Goal: Task Accomplishment & Management: Use online tool/utility

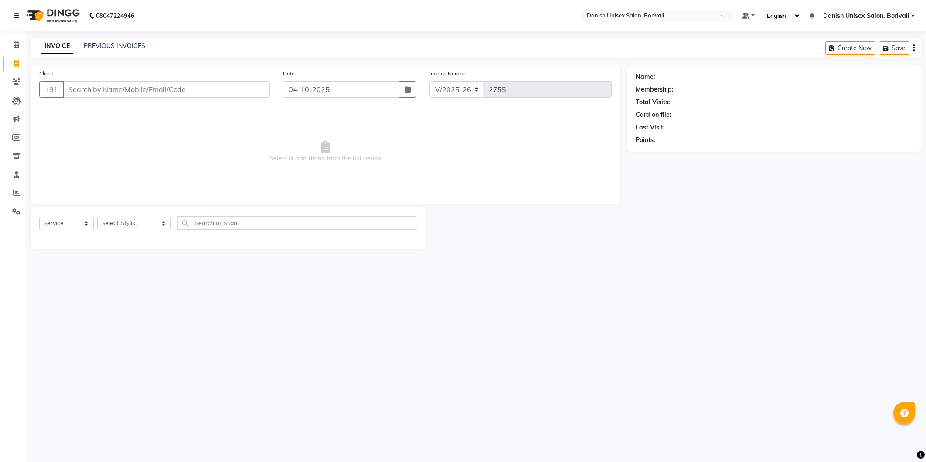
select select "7068"
select select "service"
click at [14, 40] on span at bounding box center [16, 45] width 15 height 10
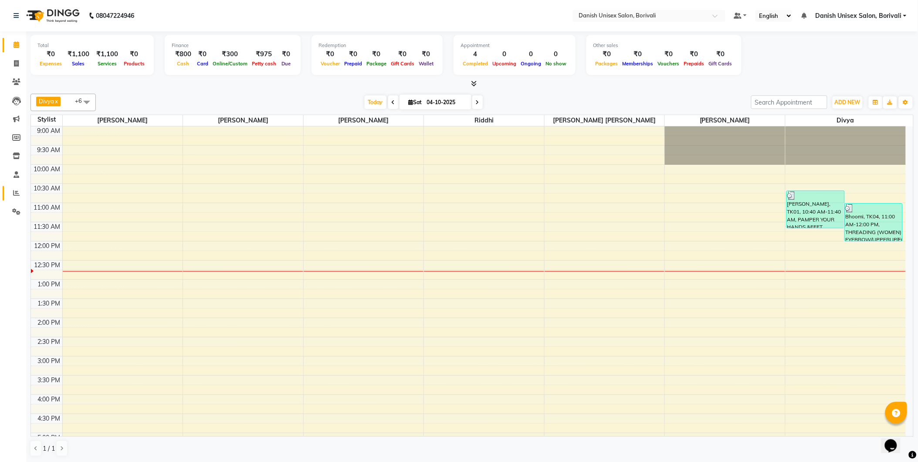
click at [15, 195] on icon at bounding box center [16, 193] width 7 height 7
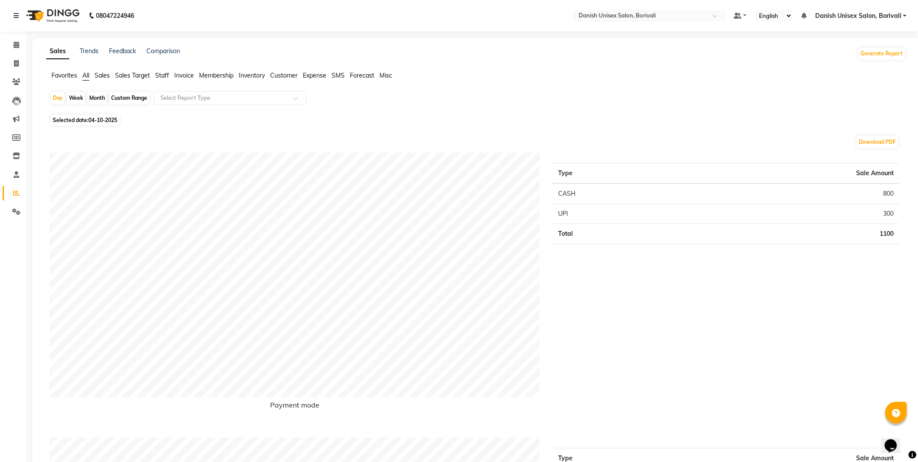
click at [164, 76] on span "Staff" at bounding box center [162, 75] width 14 height 8
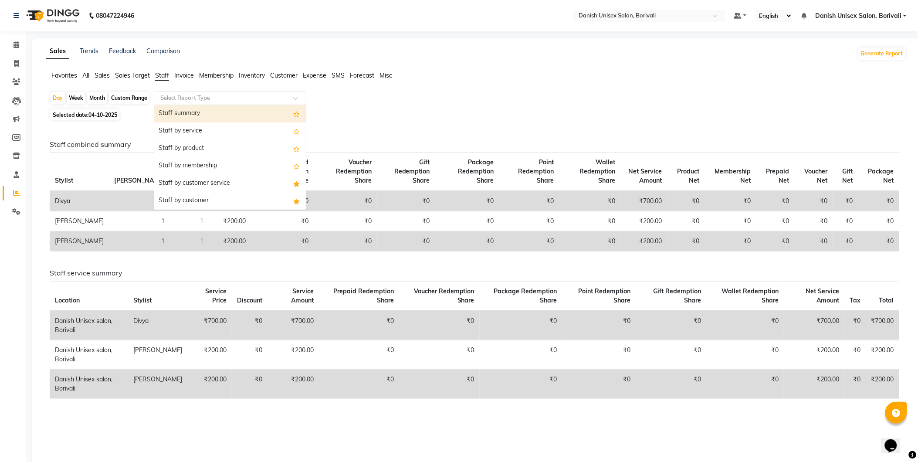
click at [164, 98] on input "text" at bounding box center [221, 98] width 125 height 9
click at [170, 112] on div "Staff summary" at bounding box center [230, 113] width 152 height 17
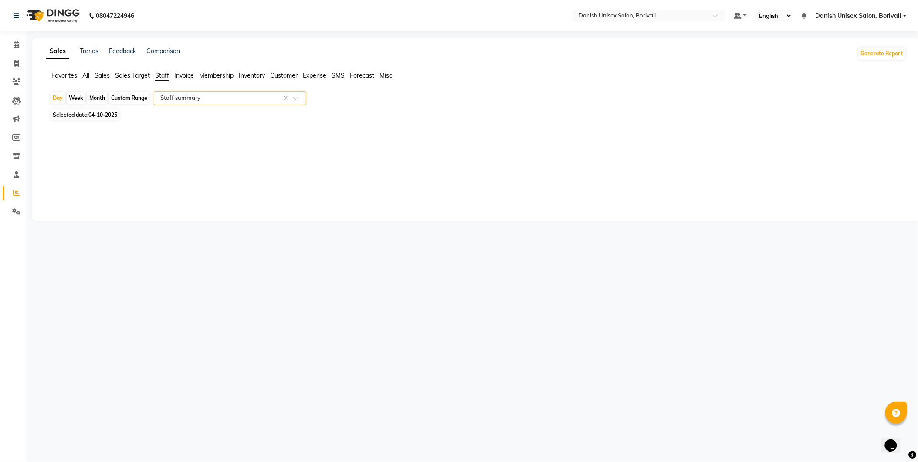
select select "full_report"
select select "csv"
click at [102, 99] on div "Month" at bounding box center [97, 98] width 20 height 12
select select "10"
select select "2025"
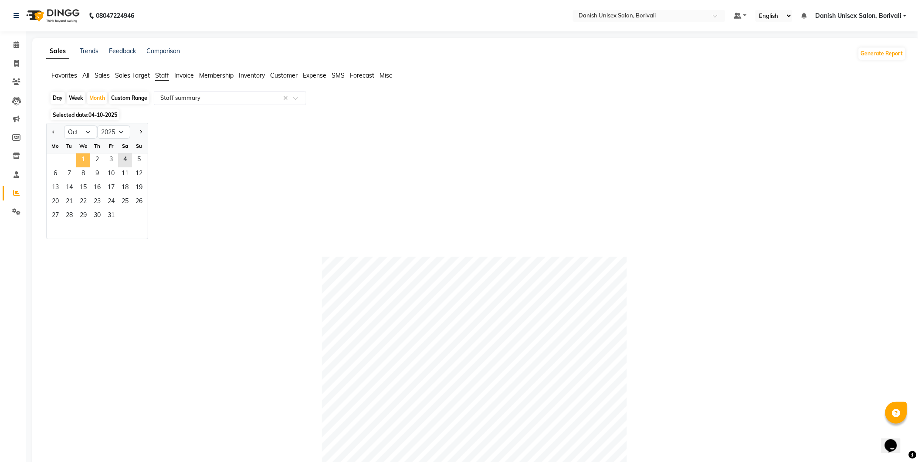
click at [83, 156] on span "1" at bounding box center [83, 160] width 14 height 14
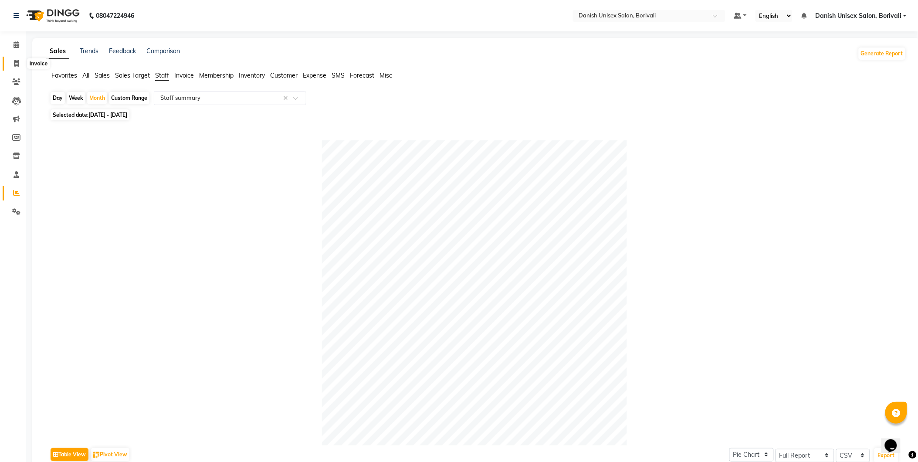
click at [18, 63] on icon at bounding box center [16, 63] width 5 height 7
select select "service"
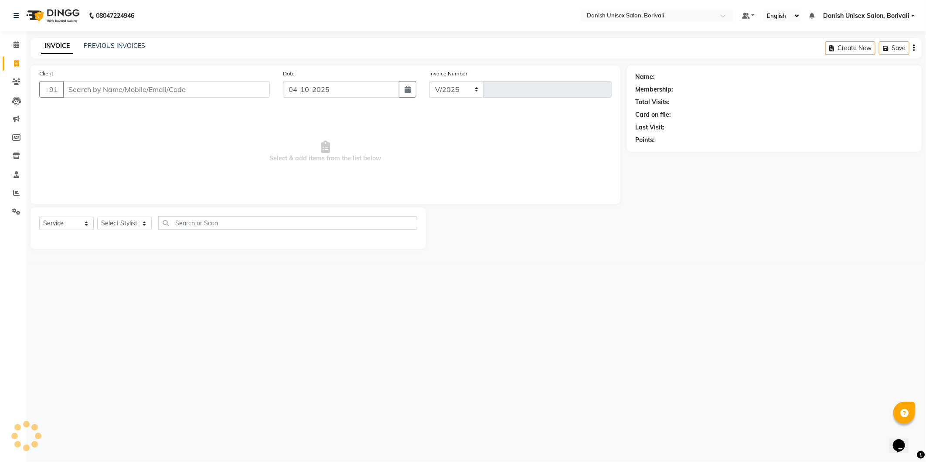
select select "7068"
type input "2755"
click at [76, 93] on input "Client" at bounding box center [166, 89] width 207 height 17
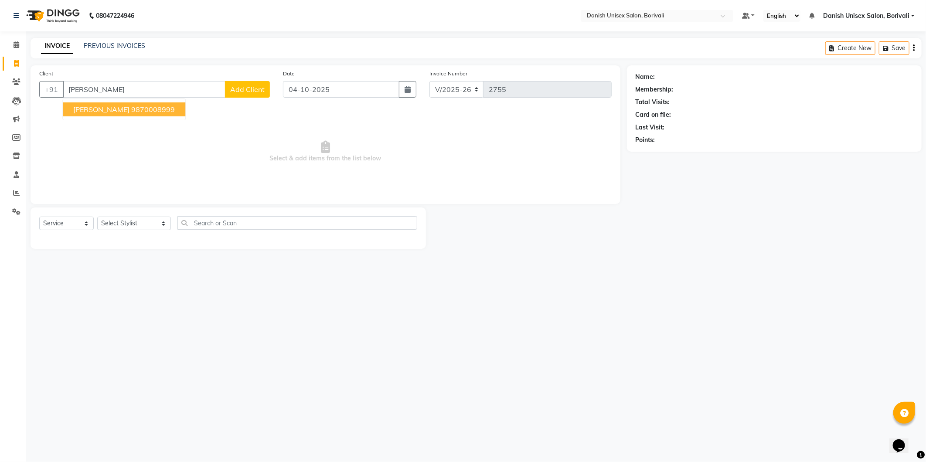
click at [136, 109] on ngb-highlight "9870008999" at bounding box center [153, 109] width 44 height 9
type input "9870008999"
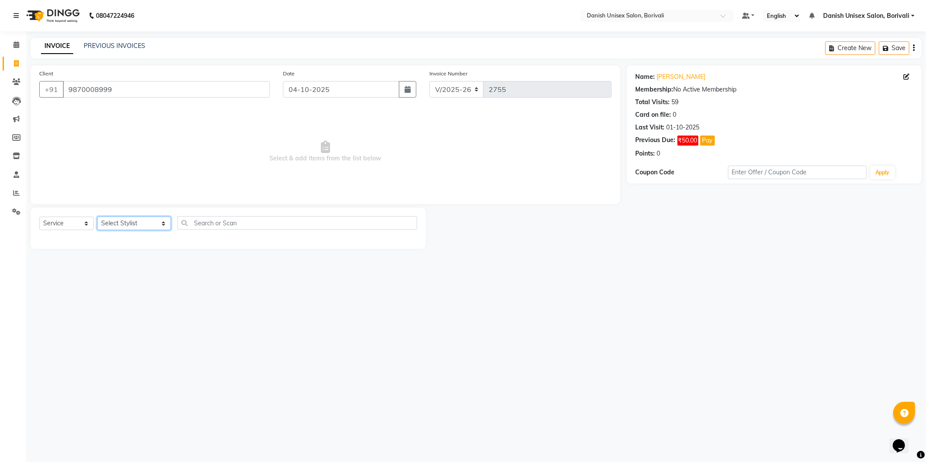
click at [145, 229] on select "Select Stylist [PERSON_NAME] Bheem [PERSON_NAME] Danish Unisex Salon, [PERSON_N…" at bounding box center [134, 224] width 74 height 14
select select "59611"
click at [97, 217] on select "Select Stylist [PERSON_NAME] Bheem [PERSON_NAME] Danish Unisex Salon, [PERSON_N…" at bounding box center [134, 224] width 74 height 14
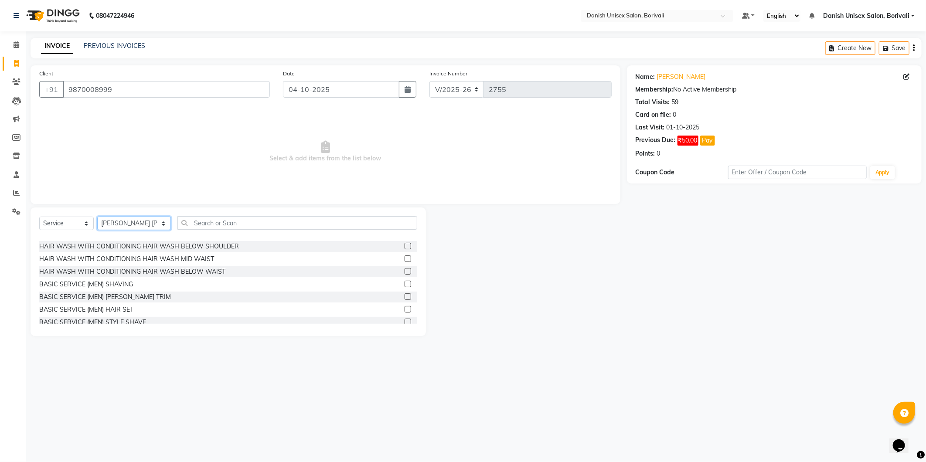
scroll to position [48, 0]
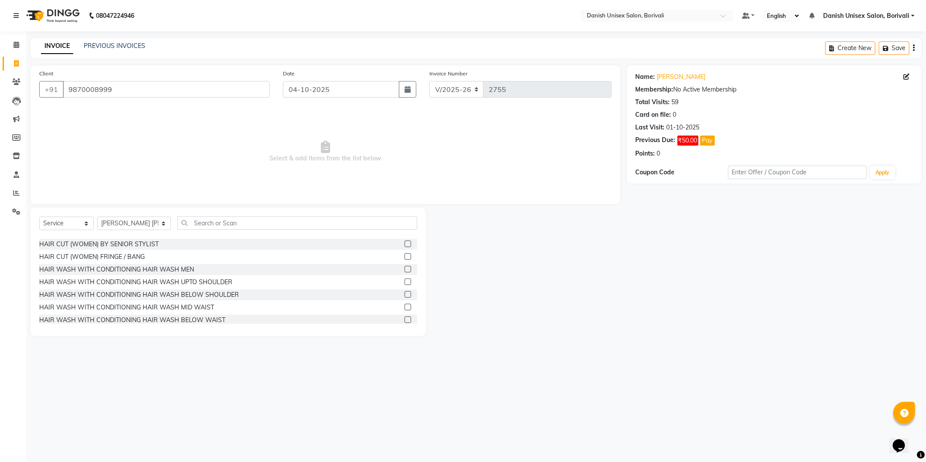
click at [404, 293] on label at bounding box center [407, 294] width 7 height 7
click at [404, 293] on input "checkbox" at bounding box center [407, 295] width 6 height 6
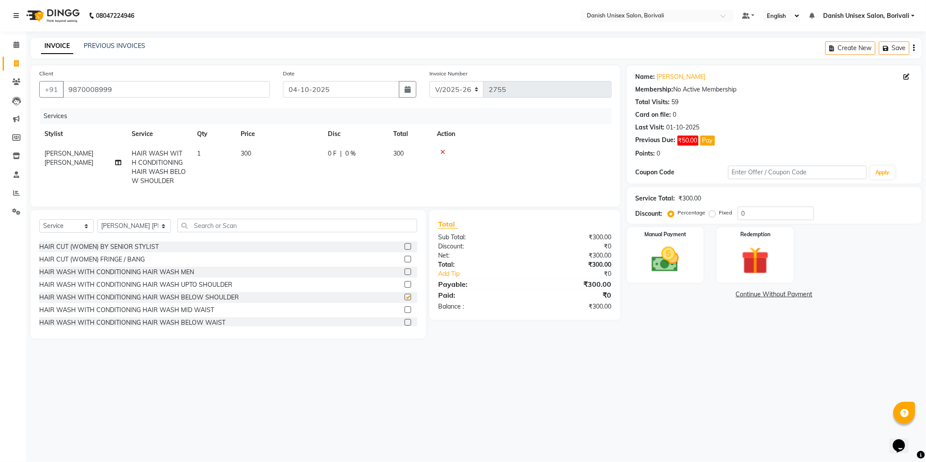
checkbox input "false"
click at [389, 158] on td "300" at bounding box center [410, 167] width 44 height 47
select select "59611"
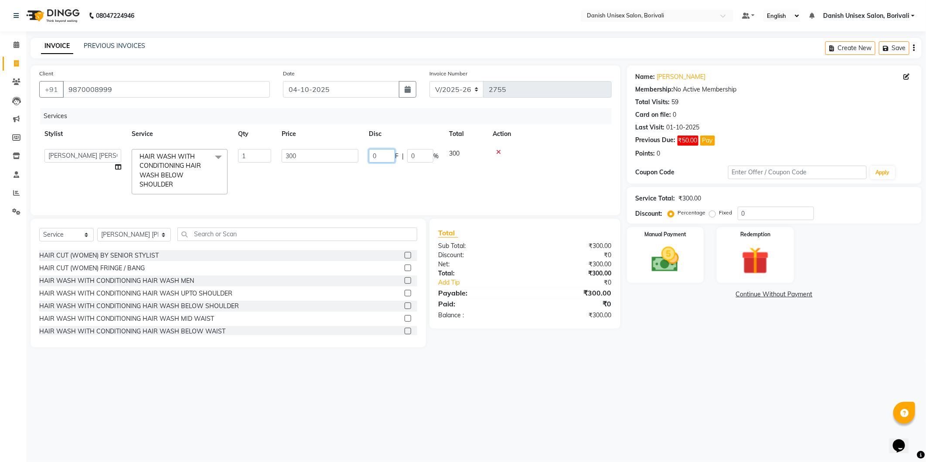
click at [369, 152] on input "0" at bounding box center [382, 156] width 26 height 14
type input "50"
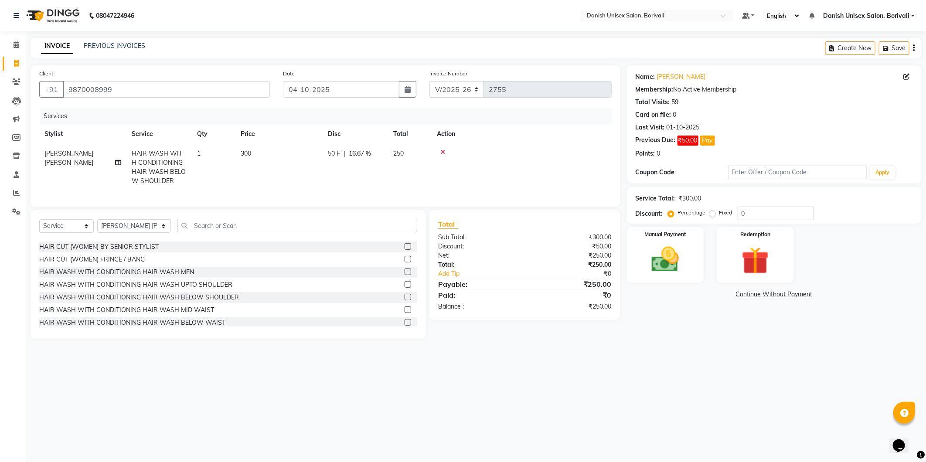
drag, startPoint x: 451, startPoint y: 177, endPoint x: 484, endPoint y: 183, distance: 33.7
click at [483, 183] on tr "[PERSON_NAME] [PERSON_NAME] HAIR WASH WITH CONDITIONING HAIR WASH BELOW SHOULDE…" at bounding box center [325, 167] width 572 height 47
click at [698, 275] on div "Manual Payment" at bounding box center [665, 255] width 80 height 58
click at [736, 294] on span "CASH" at bounding box center [738, 295] width 19 height 10
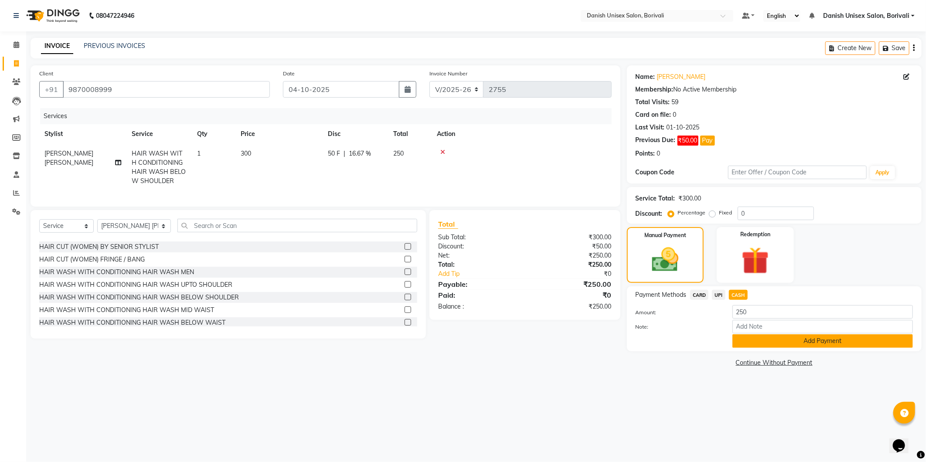
click at [737, 340] on button "Add Payment" at bounding box center [822, 341] width 180 height 14
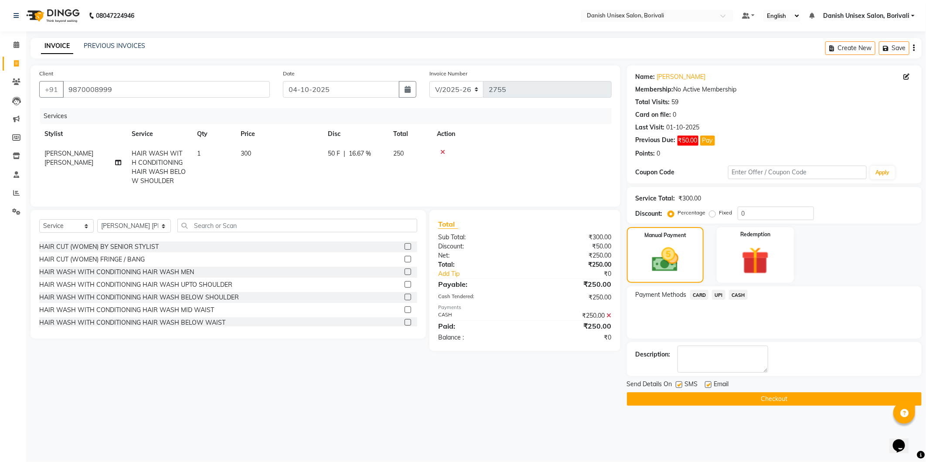
click at [718, 400] on button "Checkout" at bounding box center [774, 399] width 295 height 14
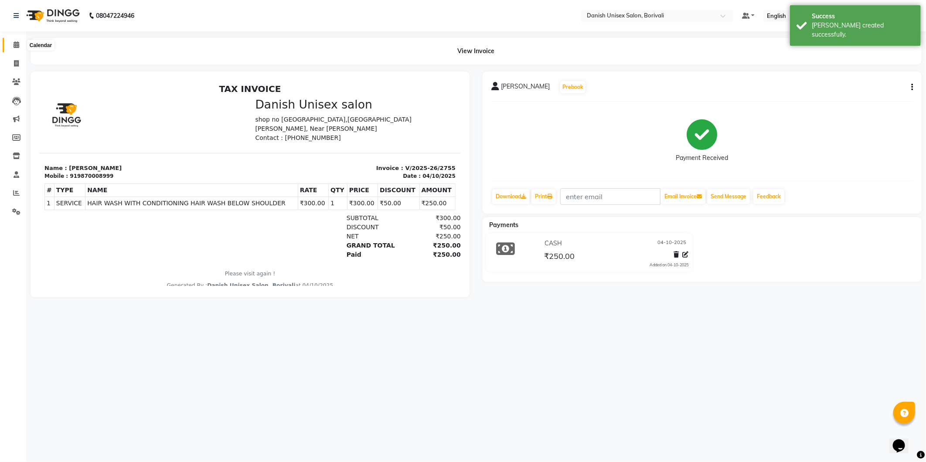
click at [14, 42] on icon at bounding box center [17, 44] width 6 height 7
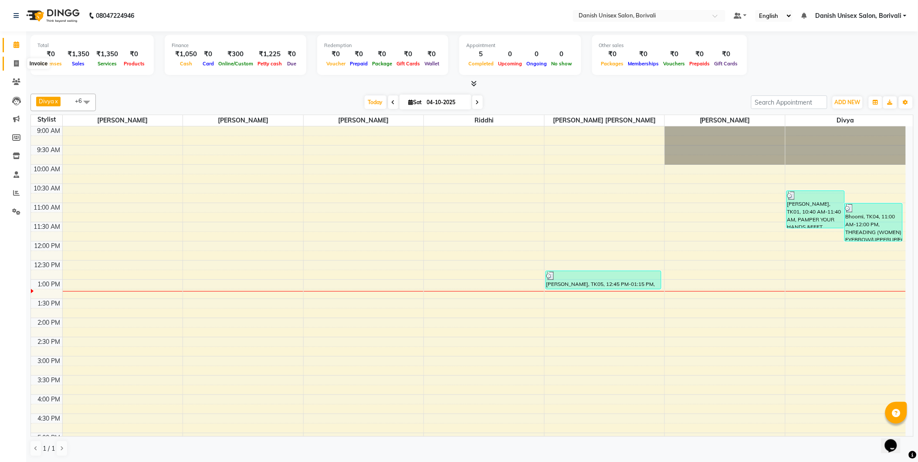
click at [10, 59] on span at bounding box center [16, 64] width 15 height 10
select select "service"
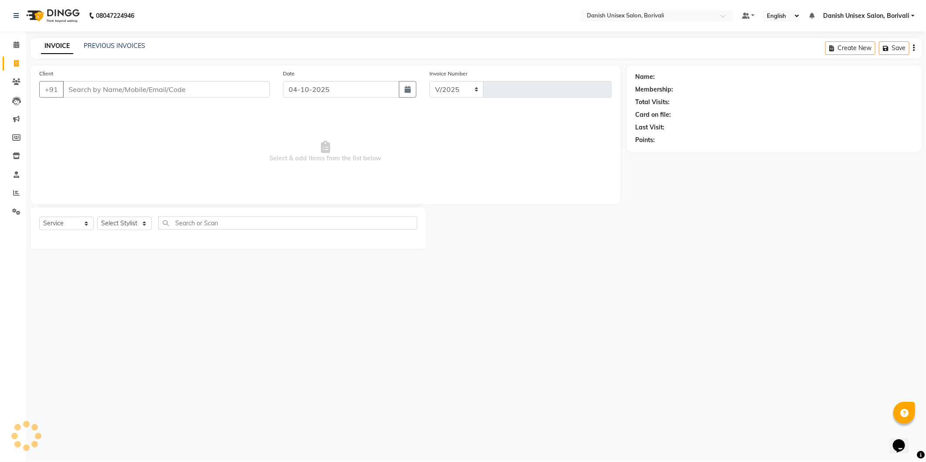
select select "7068"
type input "2756"
click at [20, 82] on span at bounding box center [16, 82] width 15 height 10
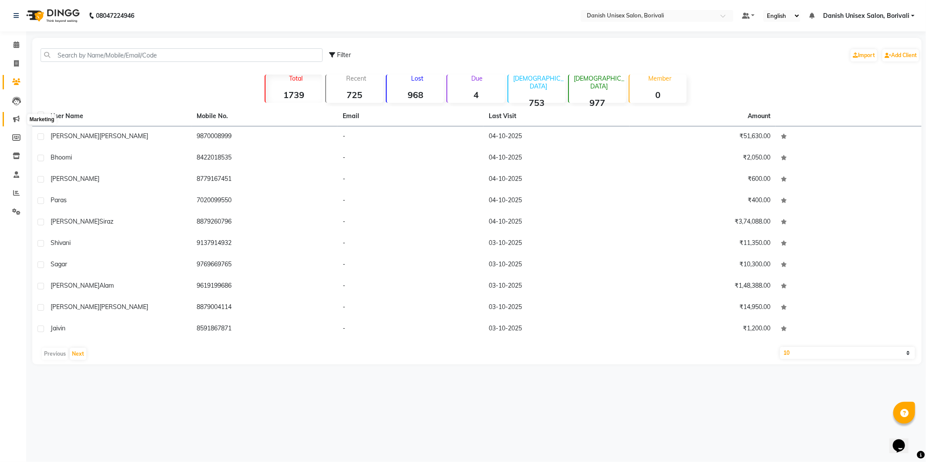
click at [16, 114] on span at bounding box center [16, 119] width 15 height 10
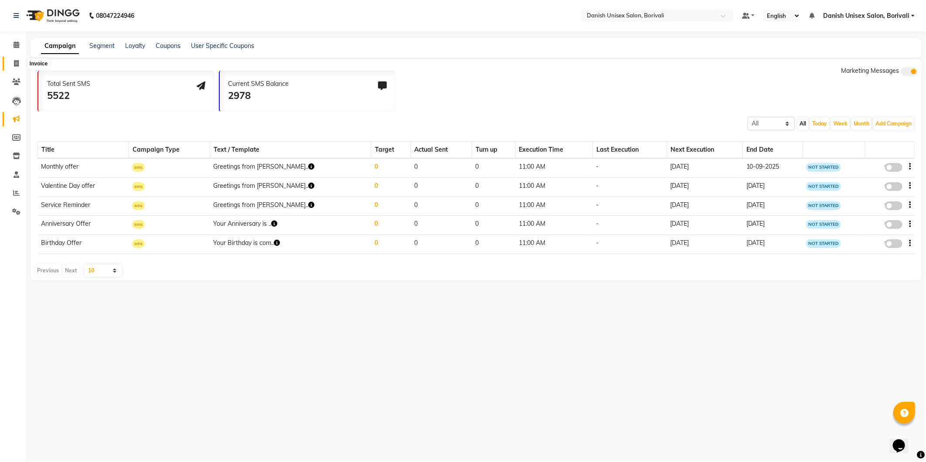
click at [15, 61] on icon at bounding box center [16, 63] width 5 height 7
select select "7068"
select select "service"
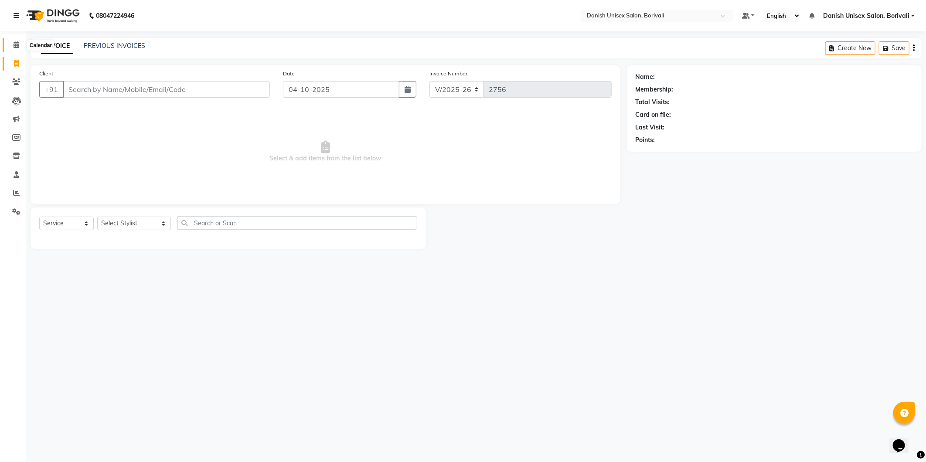
click at [15, 45] on icon at bounding box center [17, 44] width 6 height 7
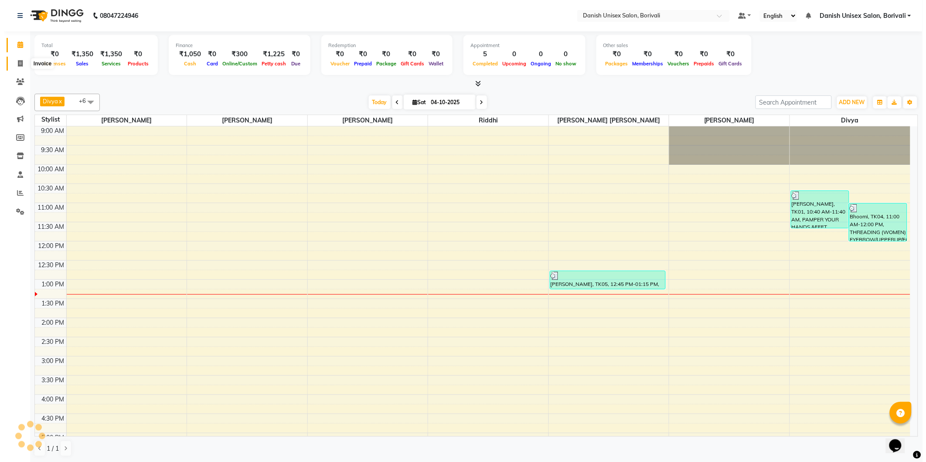
scroll to position [155, 0]
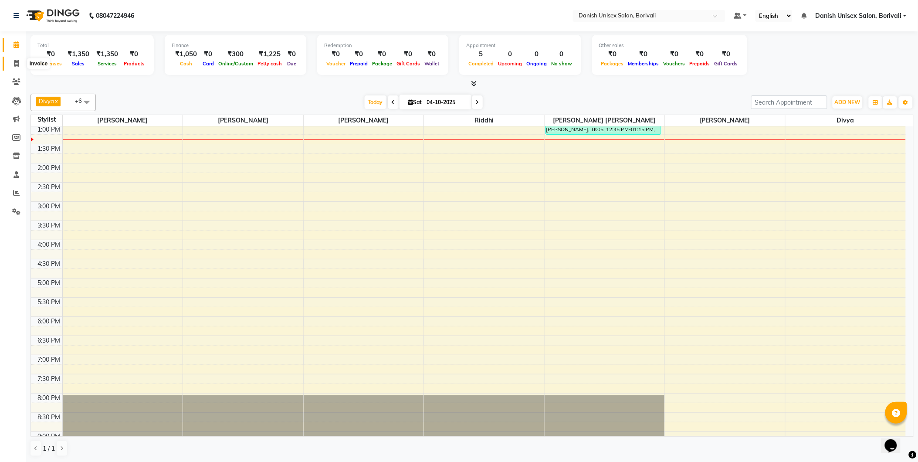
click at [14, 59] on span at bounding box center [16, 64] width 15 height 10
select select "service"
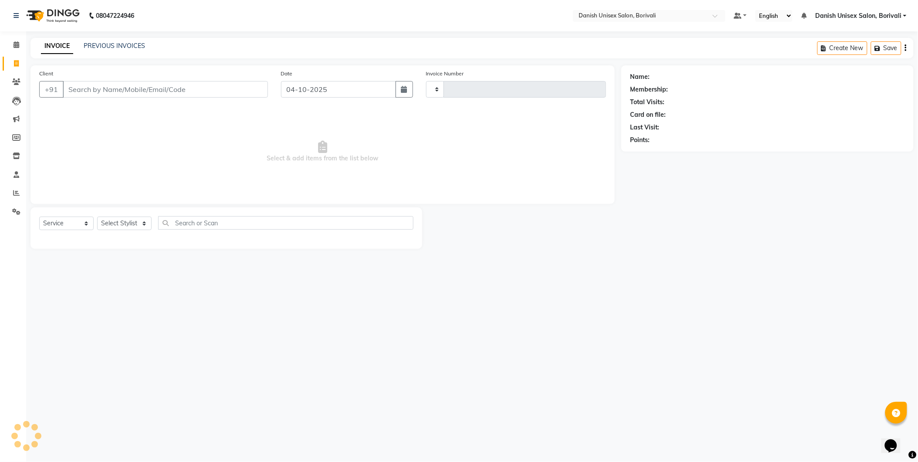
type input "2756"
select select "7068"
